Goal: Task Accomplishment & Management: Use online tool/utility

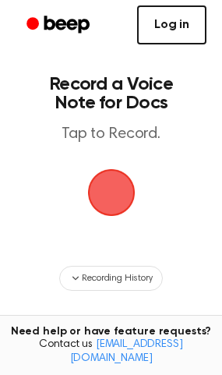
click at [164, 24] on link "Log in" at bounding box center [171, 24] width 69 height 39
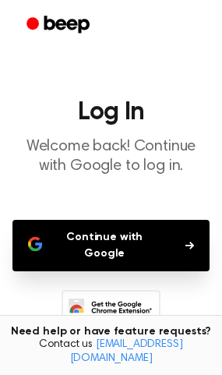
click at [126, 239] on button "Continue with Google" at bounding box center [110, 245] width 197 height 51
